Goal: Task Accomplishment & Management: Manage account settings

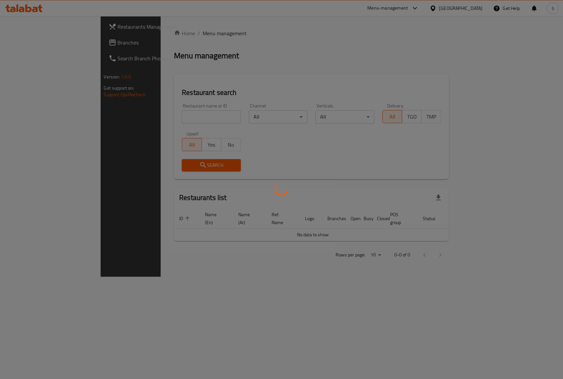
click at [177, 69] on div at bounding box center [281, 189] width 563 height 379
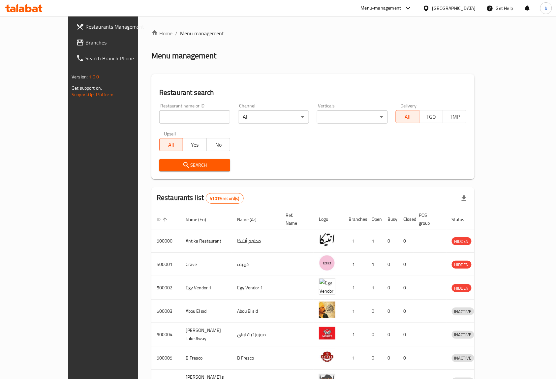
click at [85, 29] on span "Restaurants Management" at bounding box center [120, 27] width 71 height 8
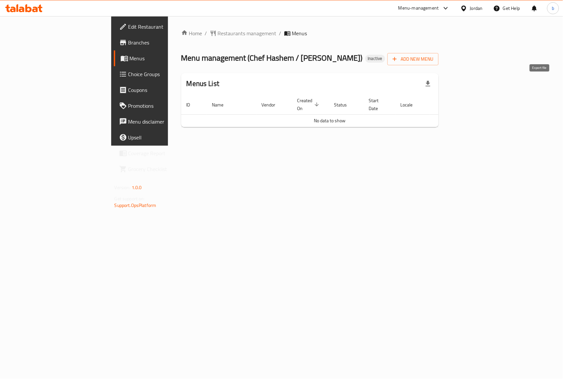
click at [432, 80] on icon "button" at bounding box center [428, 84] width 8 height 8
click at [335, 36] on ol "Home / Restaurants management / Menus" at bounding box center [310, 33] width 258 height 8
click at [130, 57] on span "Menus" at bounding box center [165, 58] width 70 height 8
drag, startPoint x: 353, startPoint y: 114, endPoint x: 288, endPoint y: 114, distance: 64.3
click at [288, 114] on td "No data to show" at bounding box center [329, 120] width 297 height 13
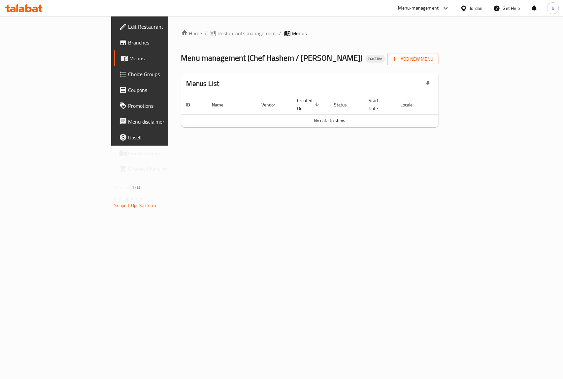
click at [305, 135] on div "Home / Restaurants management / Menus Menu management ( Chef Hashem / سامح مول …" at bounding box center [310, 81] width 284 height 130
click at [128, 40] on span "Branches" at bounding box center [164, 43] width 72 height 8
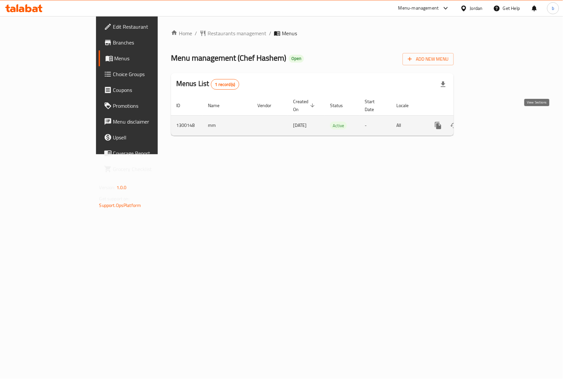
click at [489, 122] on icon "enhanced table" at bounding box center [486, 126] width 8 height 8
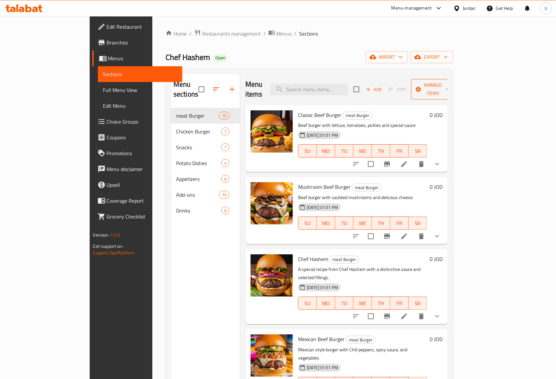
click at [450, 82] on span "Manage items" at bounding box center [434, 89] width 34 height 16
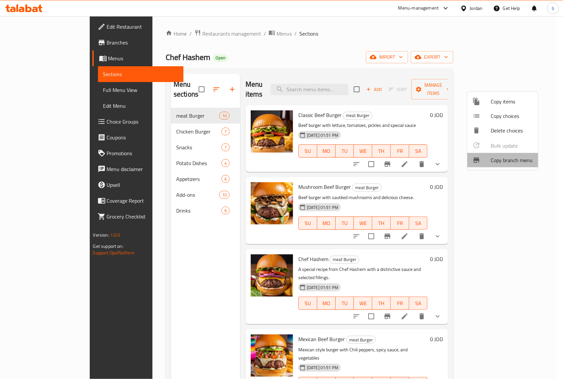
click at [512, 163] on span "Copy branch menu" at bounding box center [512, 160] width 42 height 8
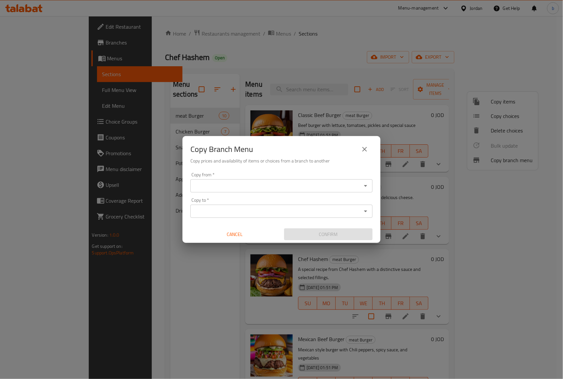
click at [259, 187] on input "Copy from   *" at bounding box center [275, 185] width 167 height 9
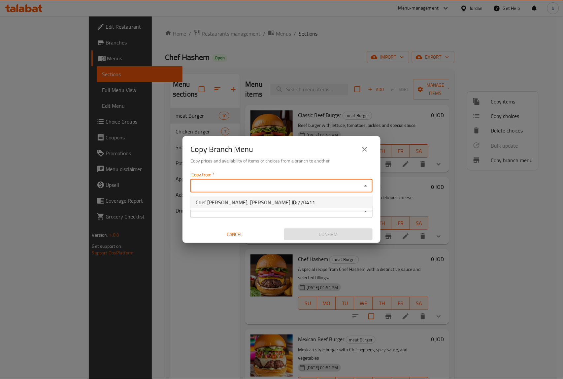
click at [297, 203] on span "770411" at bounding box center [306, 203] width 18 height 10
type input "Chef Hashem, Al Hikmah"
click at [272, 208] on input "Copy to   *" at bounding box center [275, 211] width 167 height 9
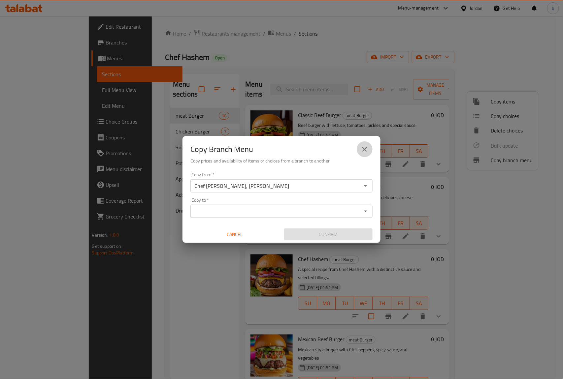
click at [367, 152] on icon "close" at bounding box center [364, 149] width 8 height 8
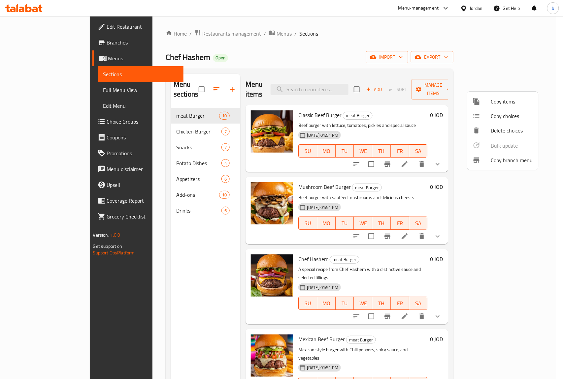
click at [358, 37] on div at bounding box center [281, 189] width 563 height 379
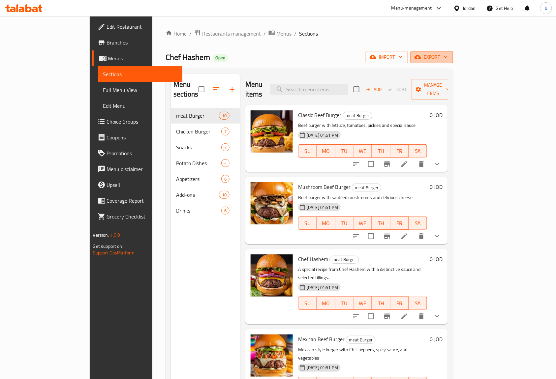
click at [448, 60] on span "export" at bounding box center [432, 57] width 32 height 8
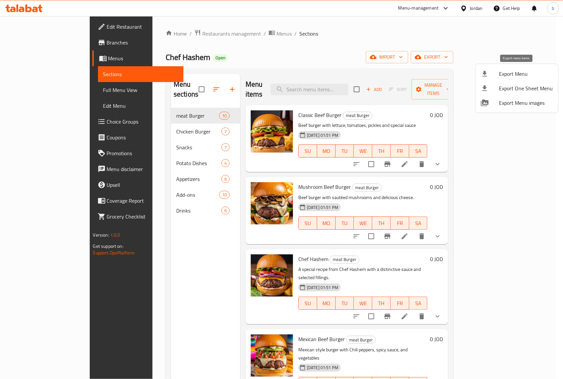
click at [510, 76] on span "Export Menu" at bounding box center [526, 74] width 54 height 8
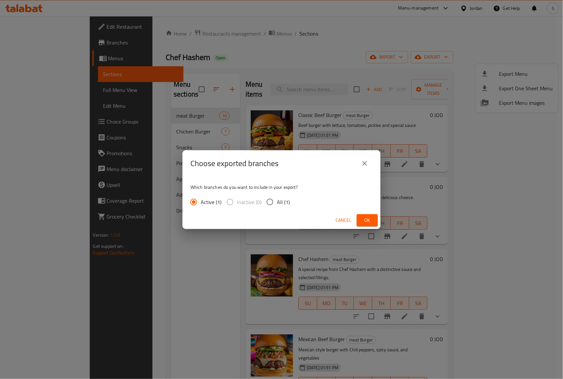
click at [268, 200] on input "All (1)" at bounding box center [270, 202] width 14 height 14
radio input "true"
click at [369, 218] on span "Ok" at bounding box center [367, 220] width 11 height 8
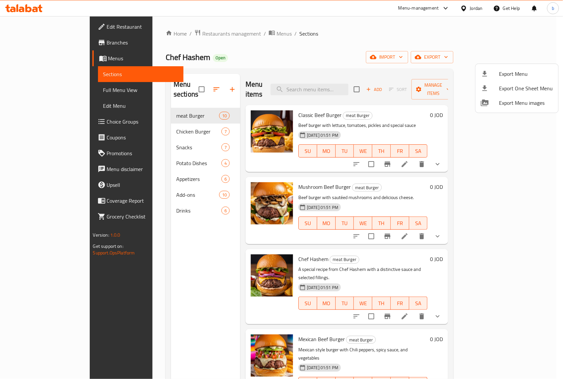
click at [32, 42] on div at bounding box center [281, 189] width 563 height 379
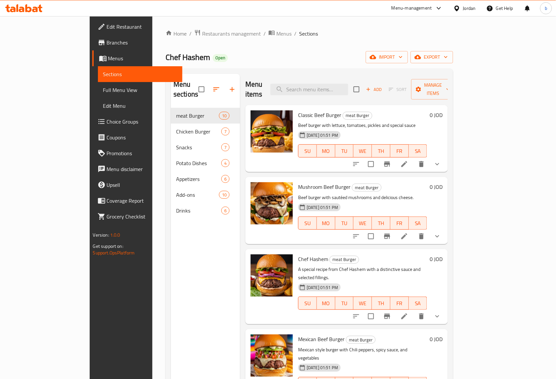
click at [107, 42] on span "Branches" at bounding box center [142, 43] width 71 height 8
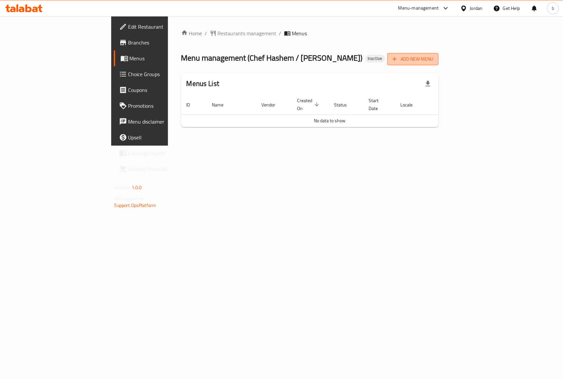
click at [433, 61] on span "Add New Menu" at bounding box center [412, 59] width 41 height 8
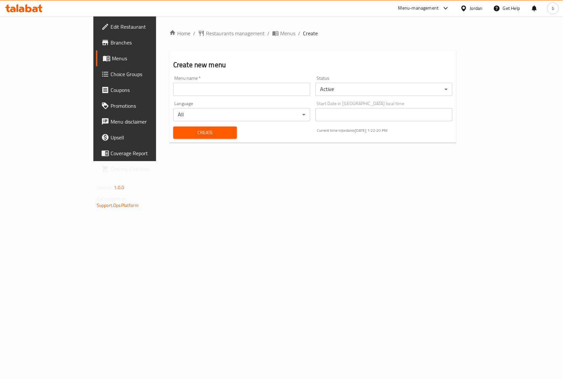
click at [192, 88] on input "text" at bounding box center [241, 89] width 137 height 13
click at [173, 89] on input "[DATE]" at bounding box center [241, 89] width 137 height 13
type input "[DATE]"
click at [178, 131] on span "Create" at bounding box center [204, 133] width 53 height 8
click at [112, 57] on span "Menus" at bounding box center [147, 58] width 70 height 8
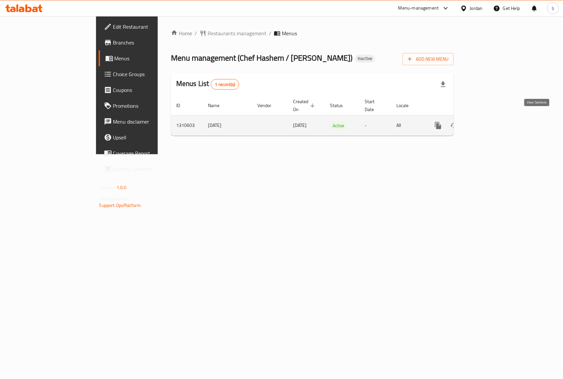
click at [489, 122] on icon "enhanced table" at bounding box center [486, 126] width 8 height 8
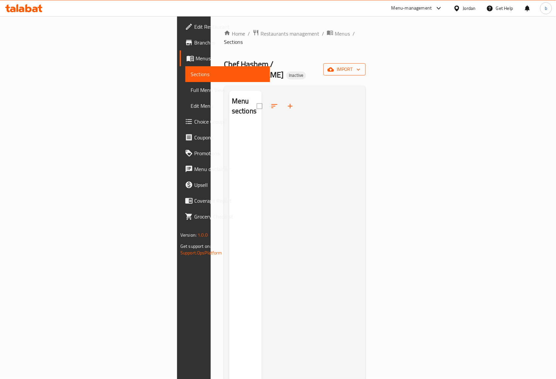
click at [360, 65] on span "import" at bounding box center [345, 69] width 32 height 8
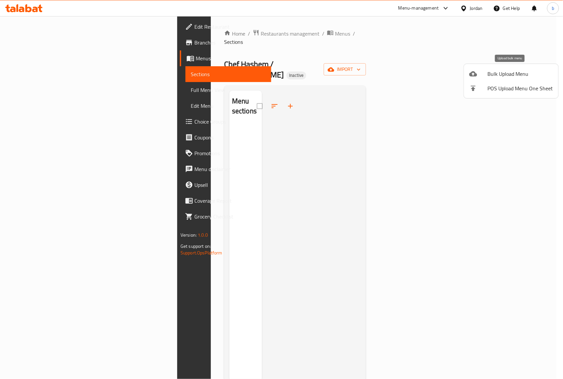
click at [515, 74] on span "Bulk Upload Menu" at bounding box center [519, 74] width 65 height 8
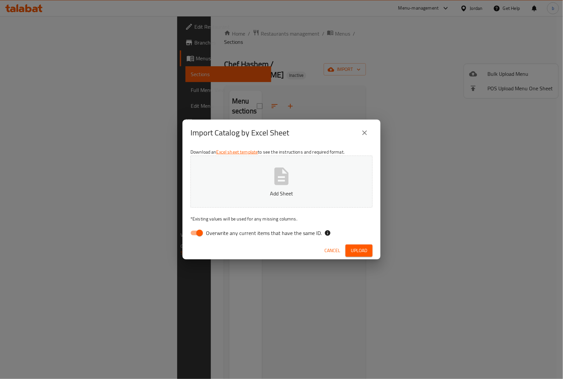
click at [200, 235] on input "Overwrite any current items that have the same ID." at bounding box center [200, 233] width 38 height 13
checkbox input "false"
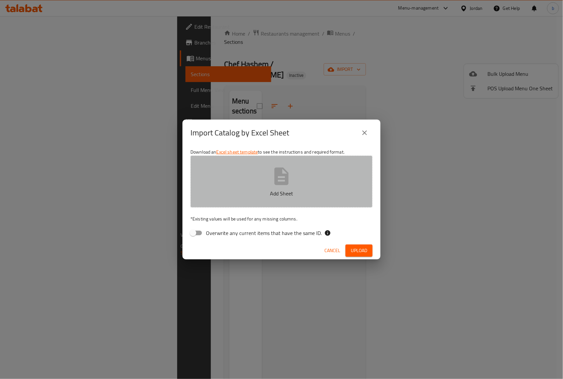
click at [265, 177] on button "Add Sheet" at bounding box center [281, 182] width 182 height 52
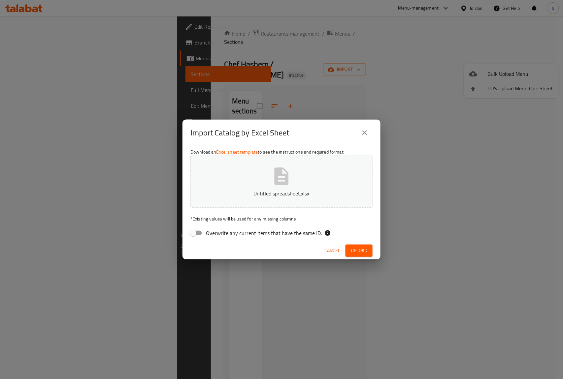
click at [362, 252] on span "Upload" at bounding box center [359, 251] width 16 height 8
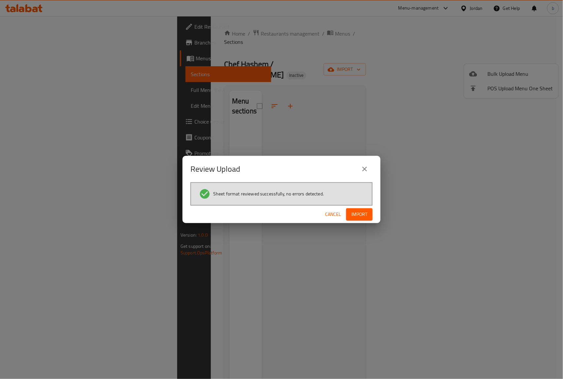
click at [371, 213] on button "Import" at bounding box center [359, 214] width 26 height 12
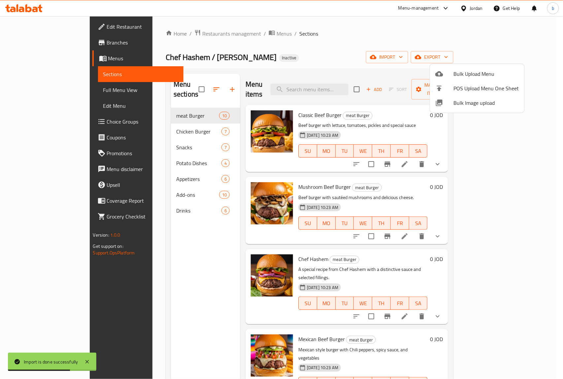
click at [36, 90] on div at bounding box center [281, 189] width 563 height 379
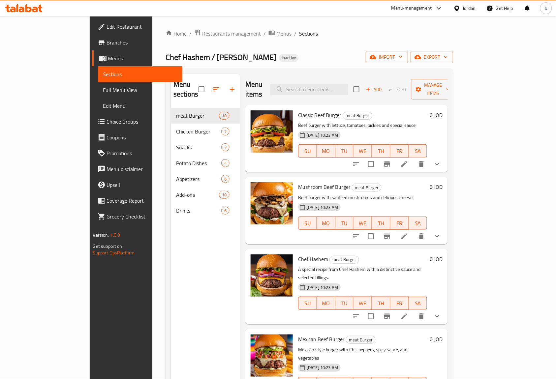
click at [103, 88] on span "Full Menu View" at bounding box center [140, 90] width 74 height 8
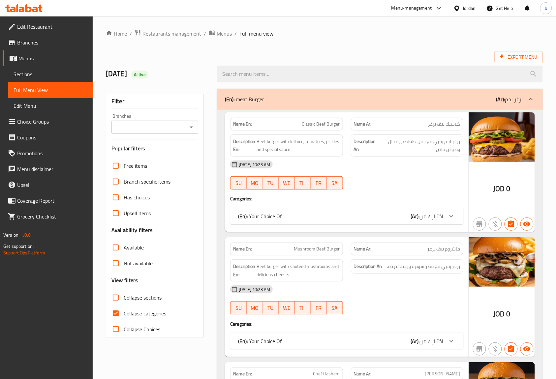
click at [117, 314] on input "Collapse categories" at bounding box center [116, 314] width 16 height 16
checkbox input "false"
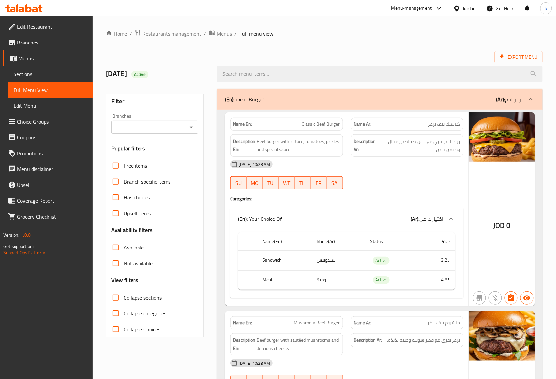
click at [350, 54] on div "Export Menu" at bounding box center [324, 57] width 437 height 12
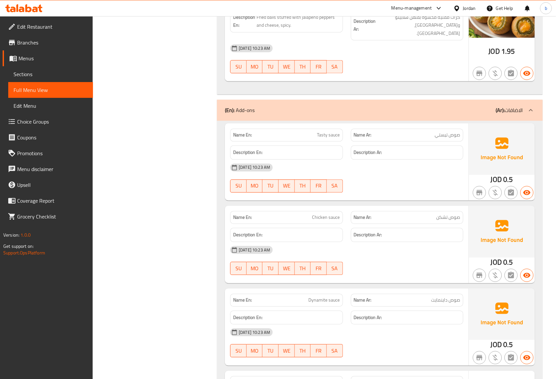
scroll to position [5354, 0]
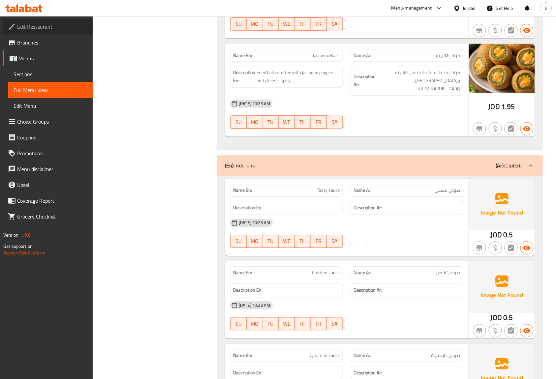
click at [32, 25] on span "Edit Restaurant" at bounding box center [52, 27] width 71 height 8
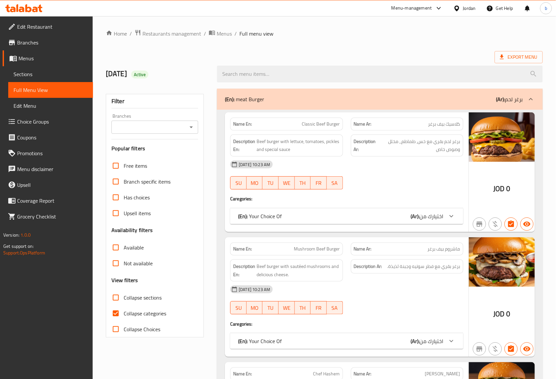
click at [31, 58] on span "Menus" at bounding box center [52, 58] width 69 height 8
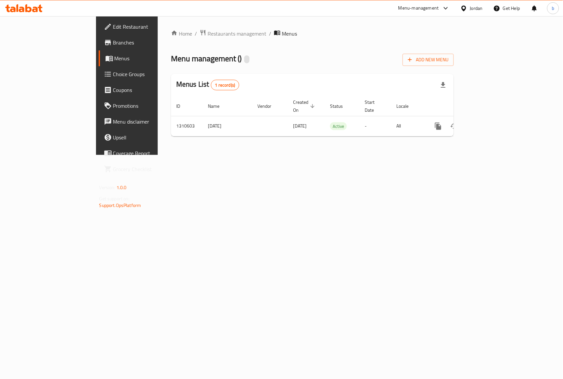
click at [113, 42] on span "Branches" at bounding box center [149, 43] width 72 height 8
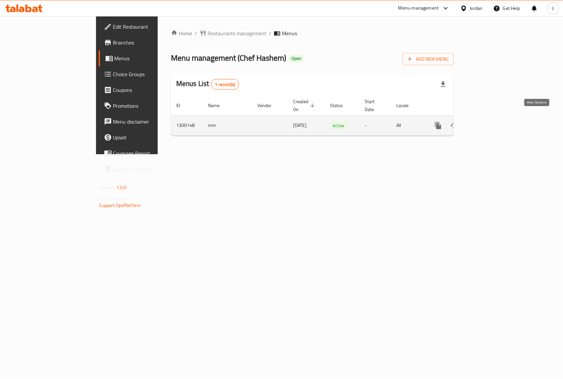
click at [493, 119] on link "enhanced table" at bounding box center [486, 126] width 16 height 16
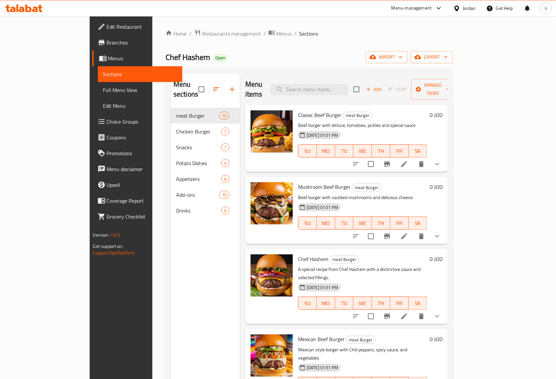
click at [103, 86] on span "Full Menu View" at bounding box center [140, 90] width 74 height 8
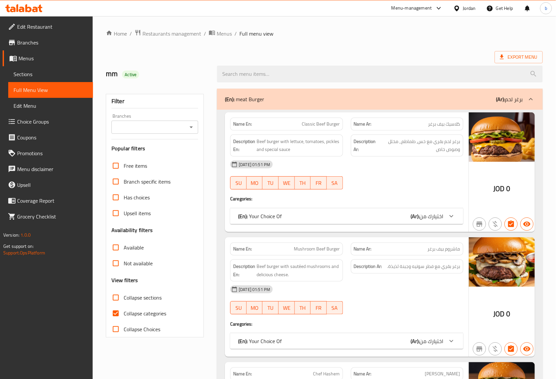
click at [115, 315] on input "Collapse categories" at bounding box center [116, 314] width 16 height 16
checkbox input "false"
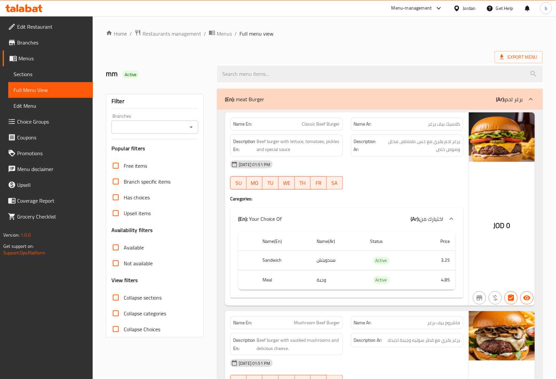
click at [355, 34] on ol "Home / Restaurants management / Menus / Full menu view" at bounding box center [324, 33] width 437 height 9
